Goal: Information Seeking & Learning: Learn about a topic

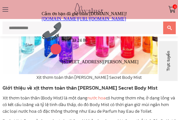
scroll to position [505, 0]
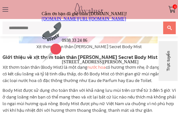
click at [42, 11] on icon "Thu hút chú ý đến tính năng trò chuyện" at bounding box center [42, 11] width 0 height 0
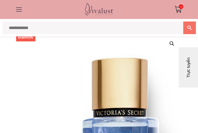
scroll to position [0, 0]
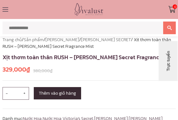
scroll to position [210, 0]
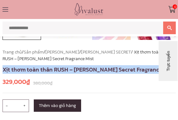
drag, startPoint x: 6, startPoint y: 66, endPoint x: 156, endPoint y: 64, distance: 149.7
click at [156, 65] on h1 "Xịt thơm toàn thân RUSH – [PERSON_NAME] Secret Fragrance Mist" at bounding box center [89, 69] width 173 height 9
copy h1 "Xịt thơm toàn thân RUSH – [PERSON_NAME] Secret Fragrance Mist"
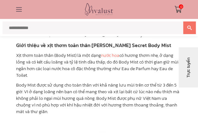
scroll to position [351, 0]
